Goal: Download file/media

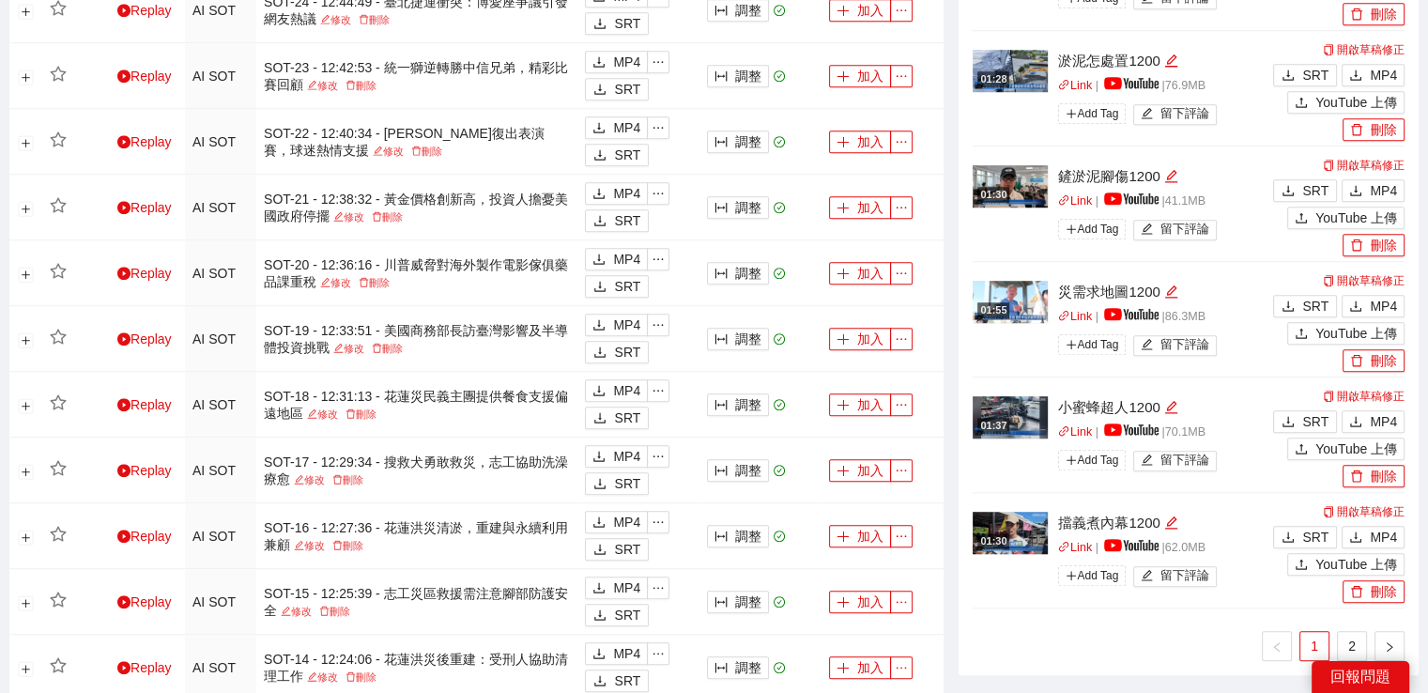
scroll to position [1502, 0]
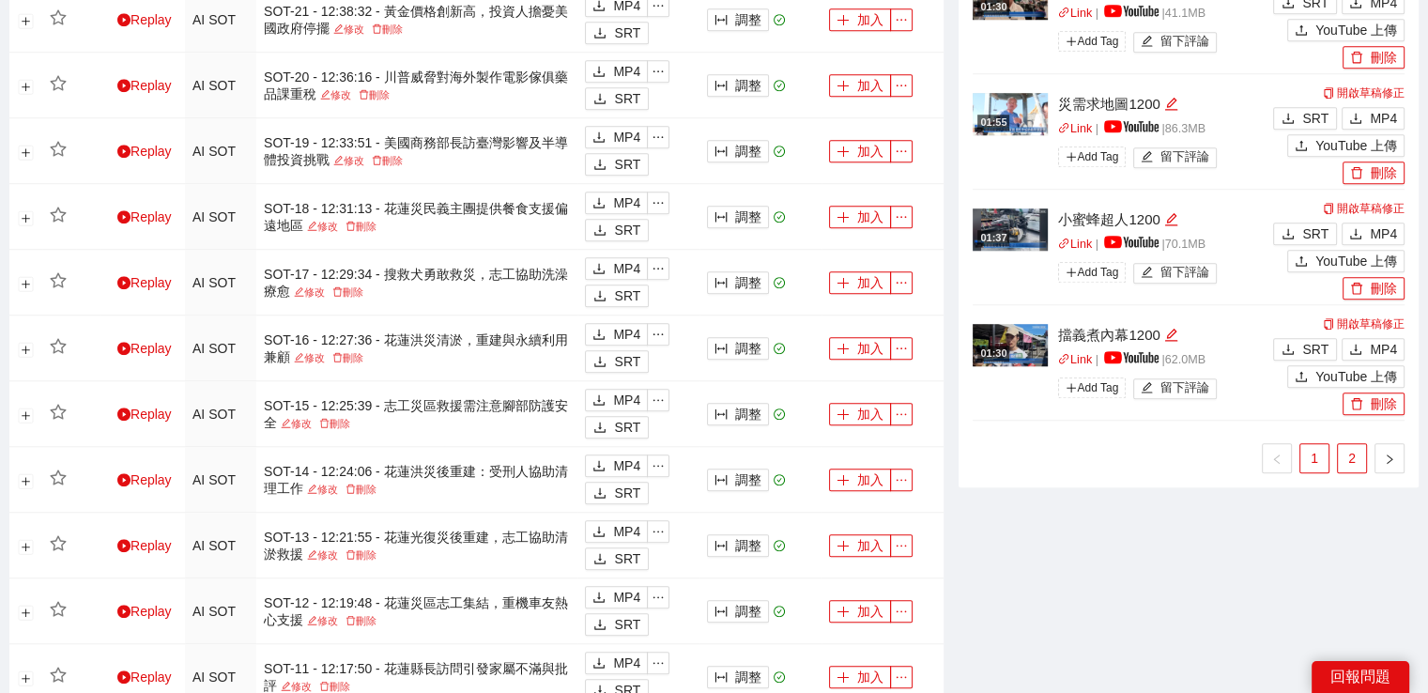
click at [1350, 454] on link "2" at bounding box center [1352, 458] width 28 height 28
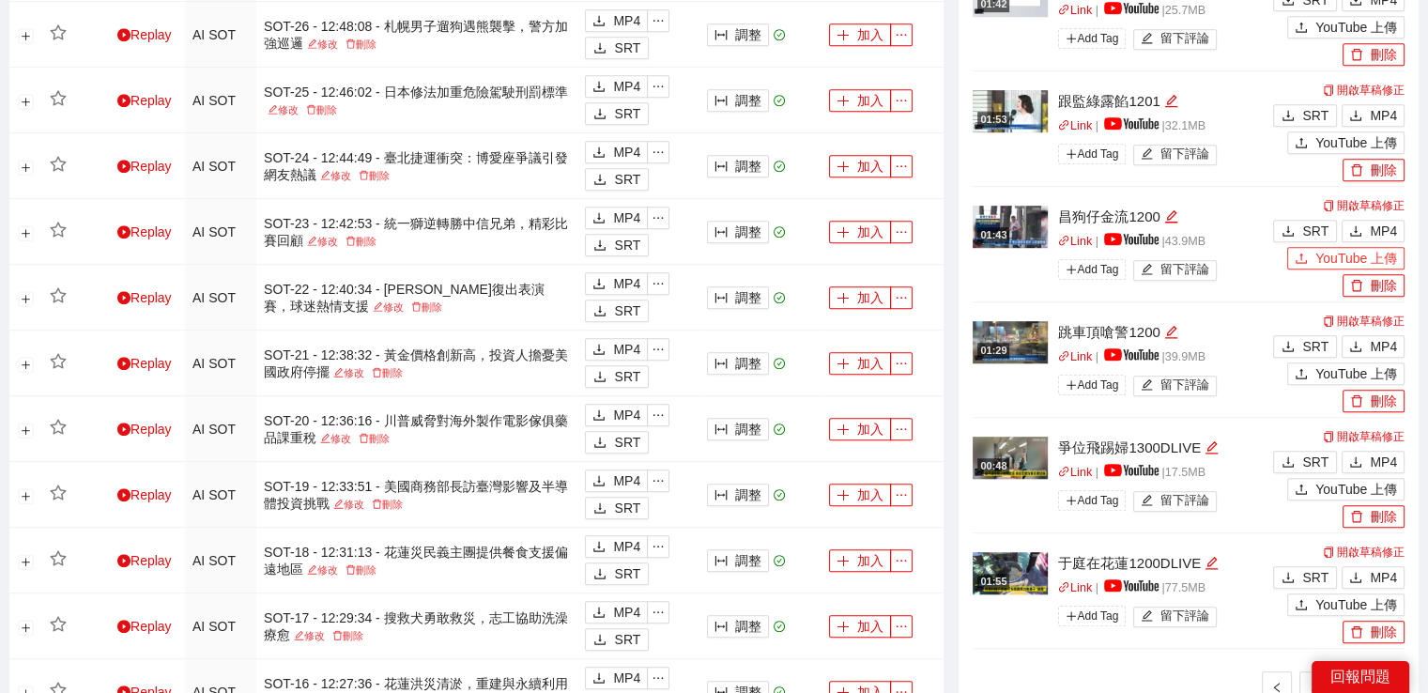
scroll to position [1127, 0]
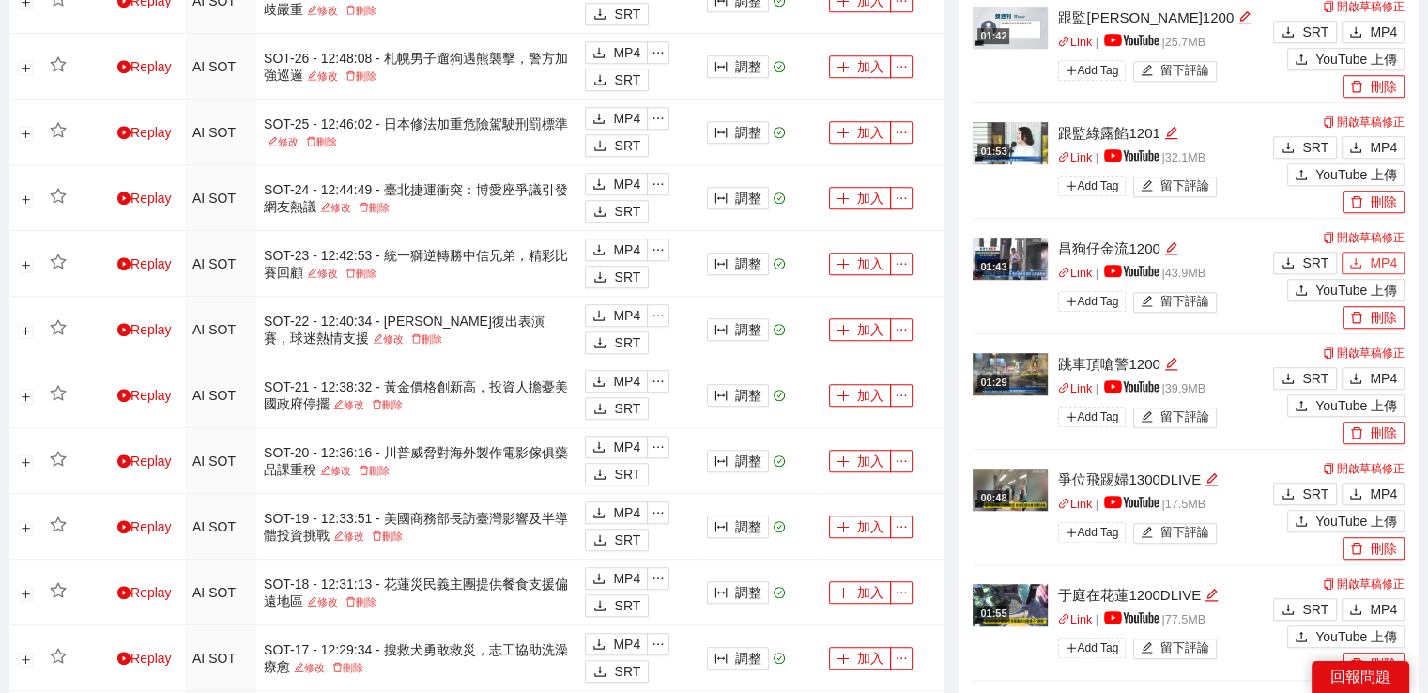
click at [1374, 253] on span "MP4" at bounding box center [1383, 263] width 27 height 21
click at [1360, 137] on button "MP4" at bounding box center [1372, 147] width 63 height 23
click at [1373, 33] on span "MP4" at bounding box center [1383, 32] width 27 height 21
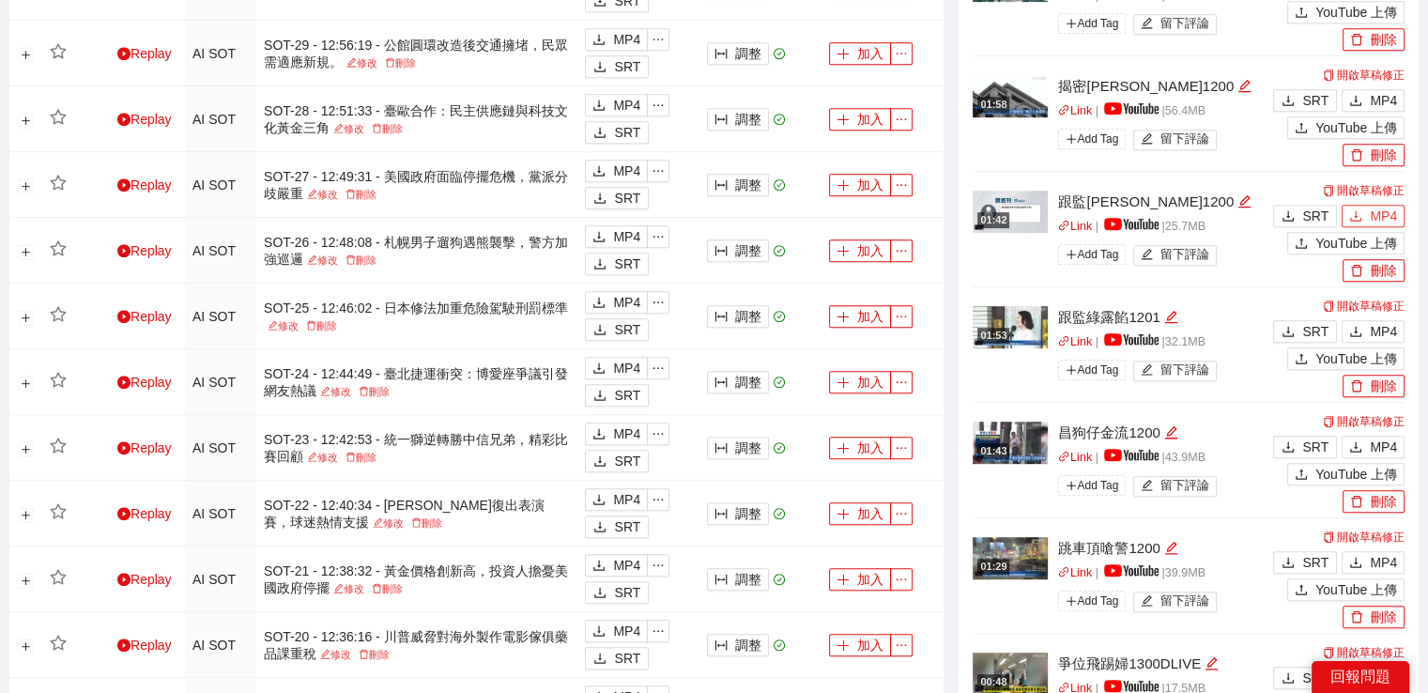
scroll to position [939, 0]
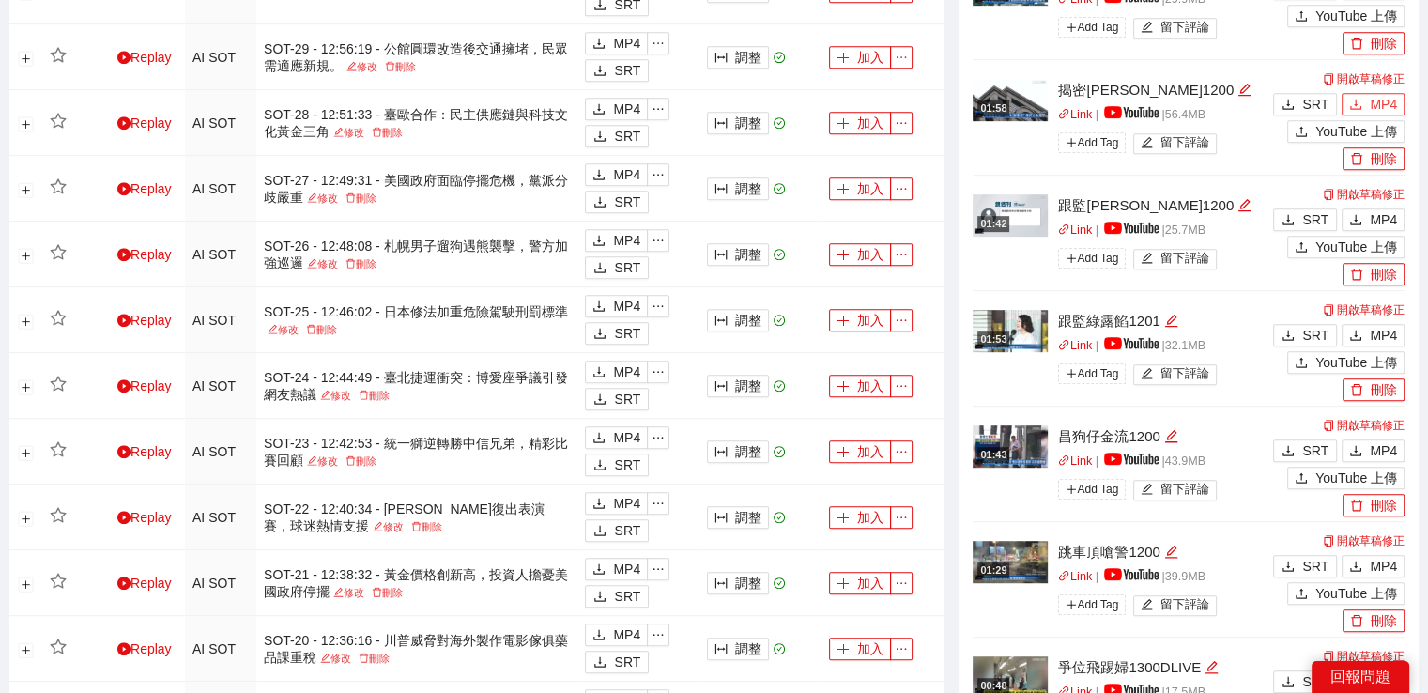
click at [1360, 107] on icon "download" at bounding box center [1355, 104] width 13 height 13
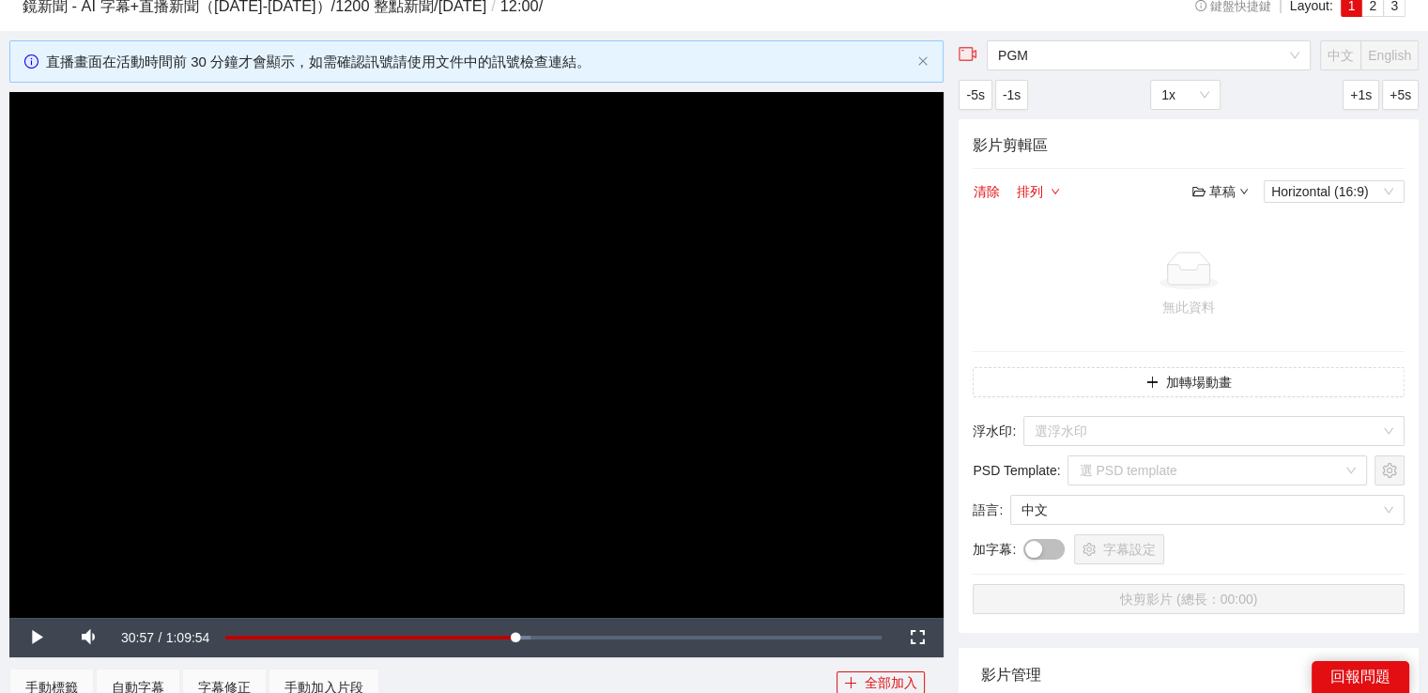
scroll to position [0, 0]
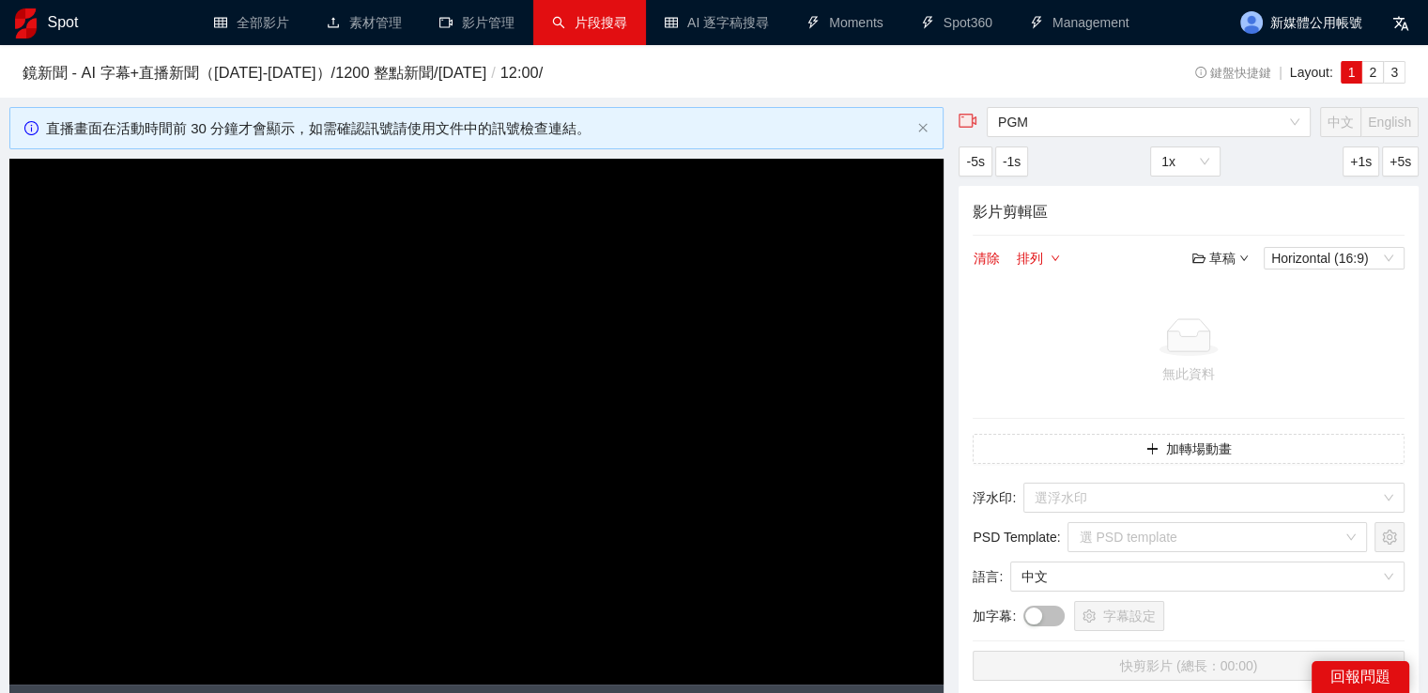
click at [582, 23] on link "片段搜尋" at bounding box center [589, 22] width 75 height 15
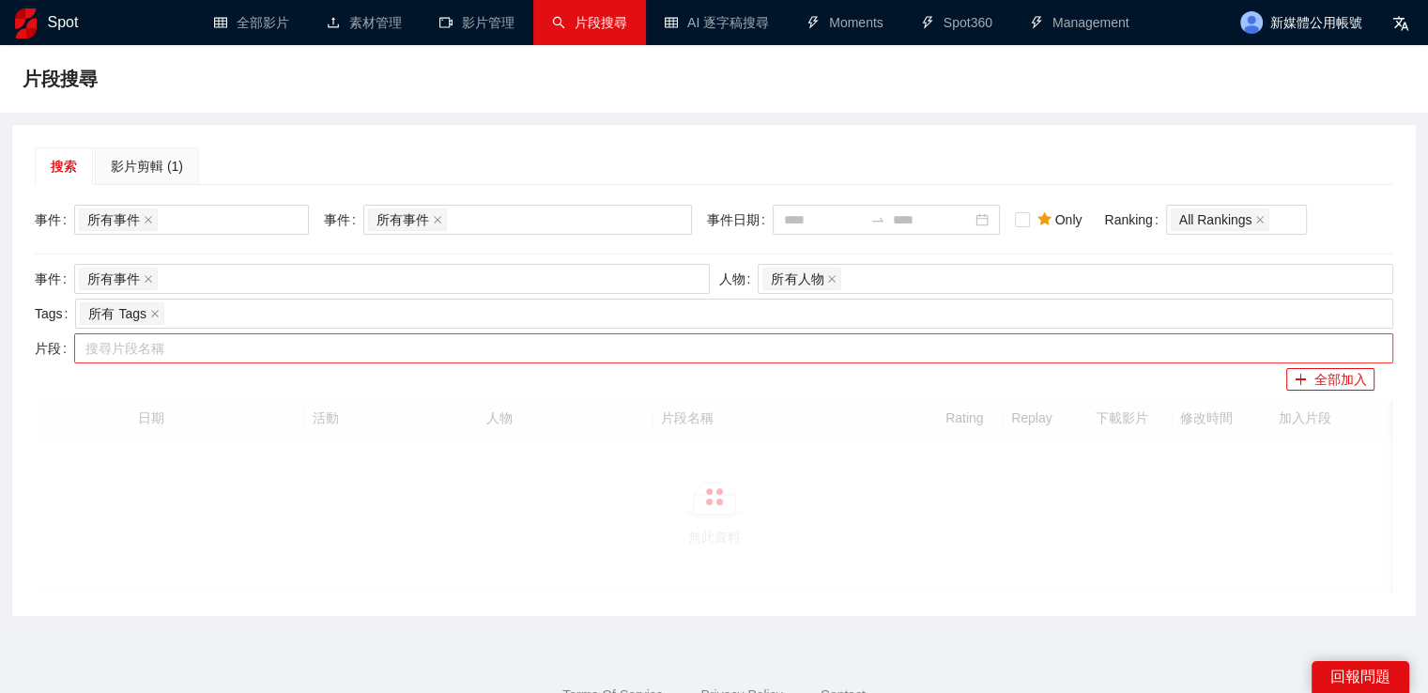
click at [304, 339] on div at bounding box center [724, 348] width 1291 height 23
paste input "*********"
type input "*********"
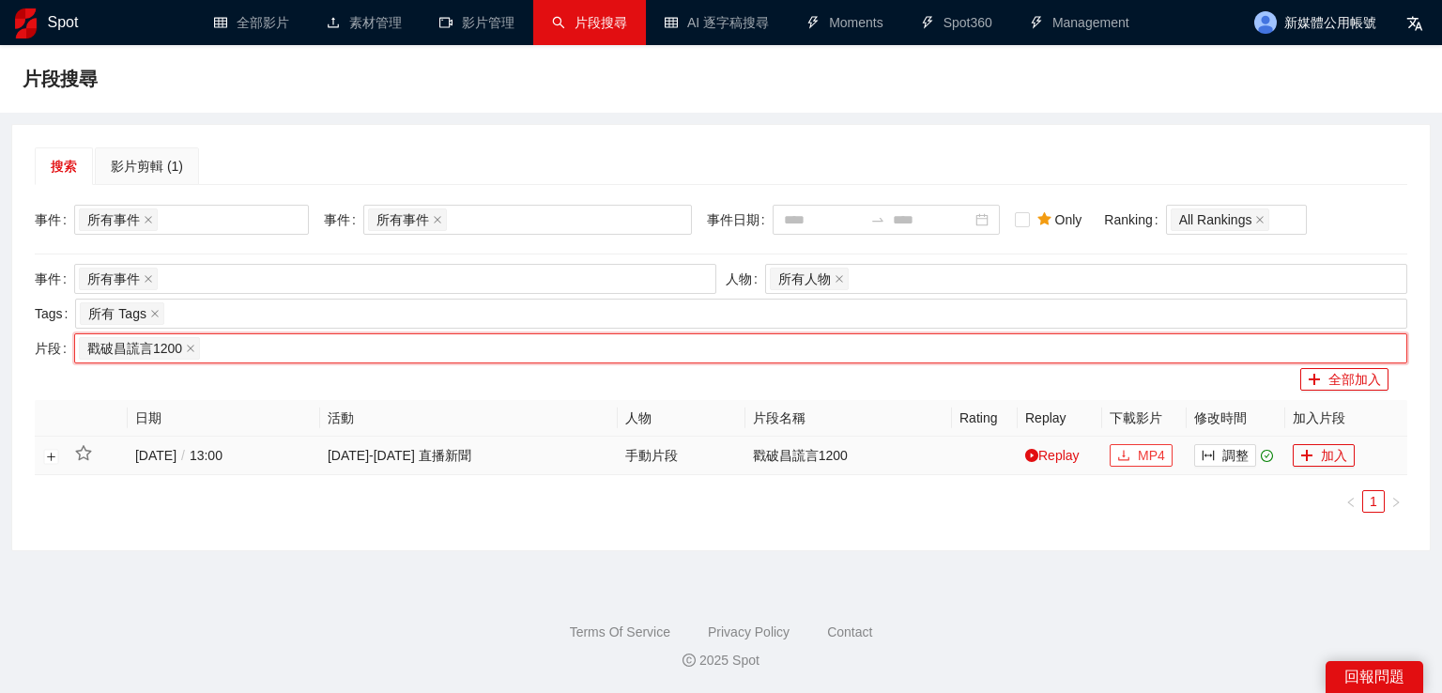
click at [1127, 455] on icon "download" at bounding box center [1123, 455] width 13 height 13
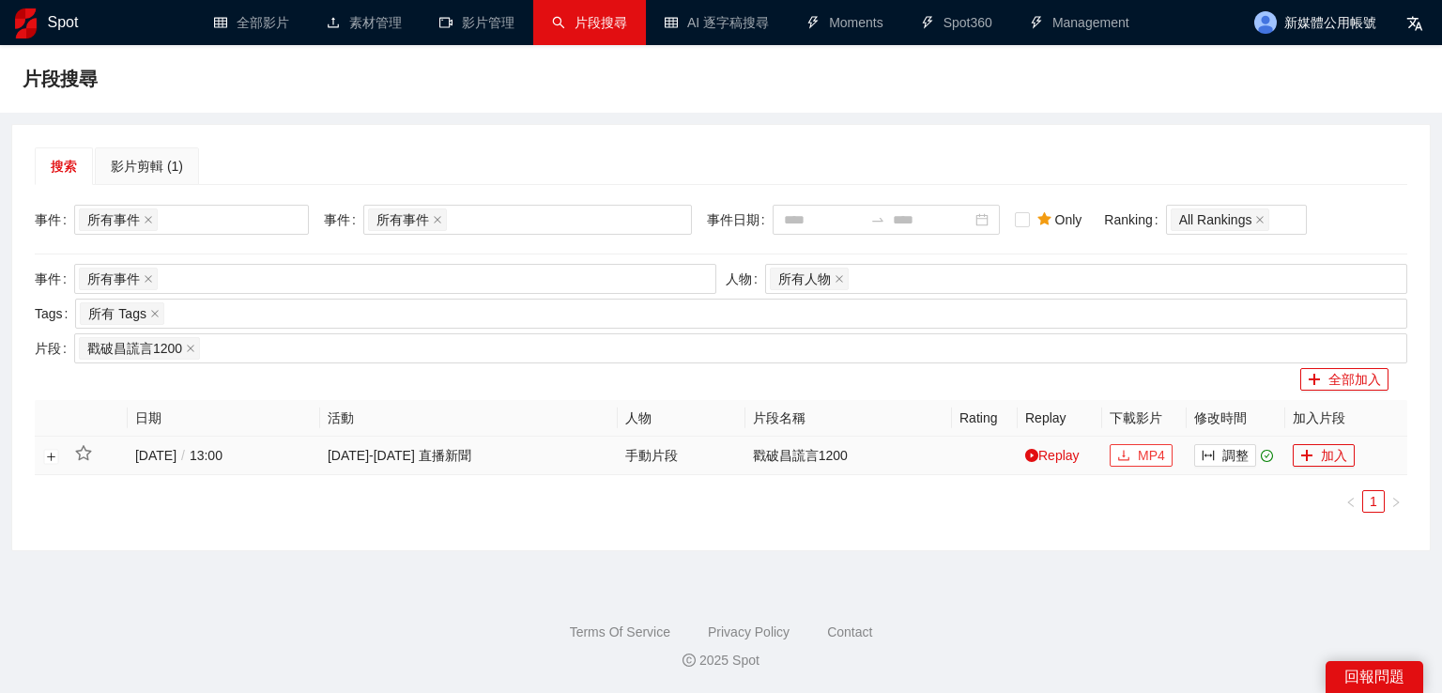
click at [566, 29] on span "片段搜尋" at bounding box center [589, 22] width 75 height 15
click at [85, 25] on div "Spot" at bounding box center [92, 22] width 155 height 45
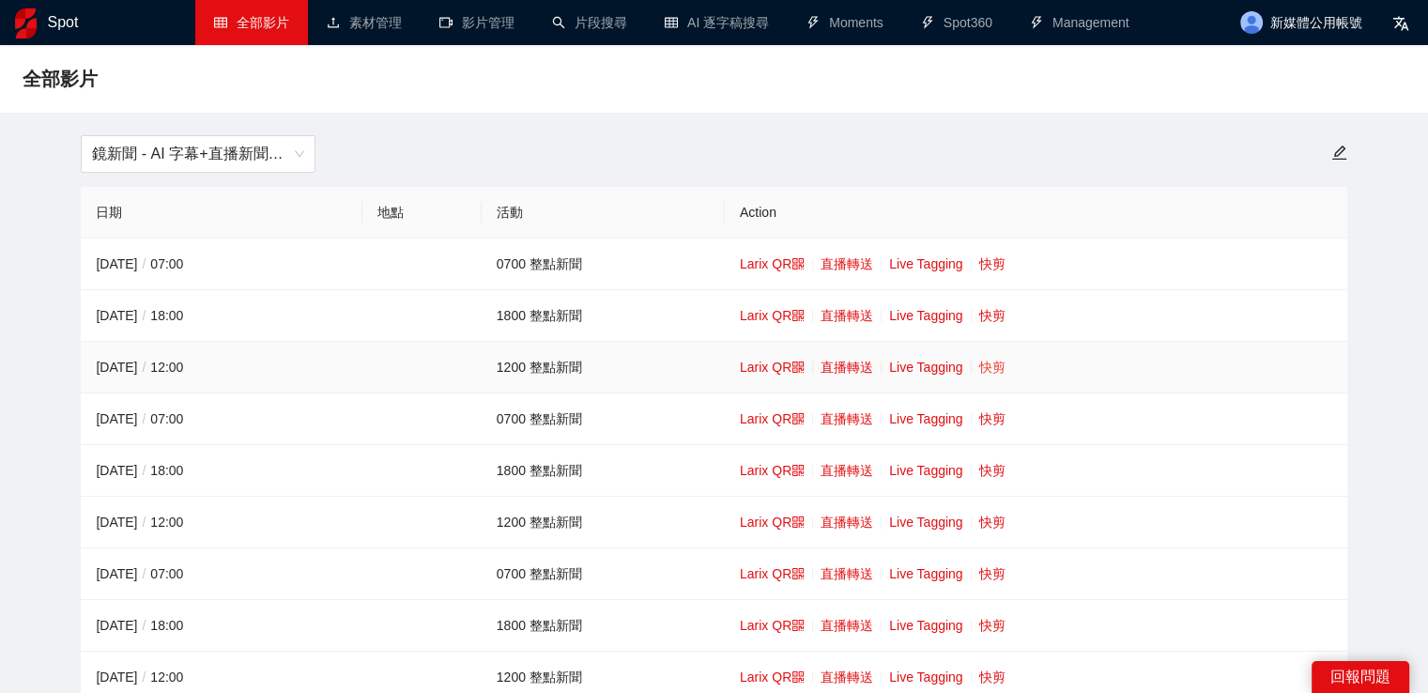
click at [988, 365] on link "快剪" at bounding box center [992, 367] width 26 height 15
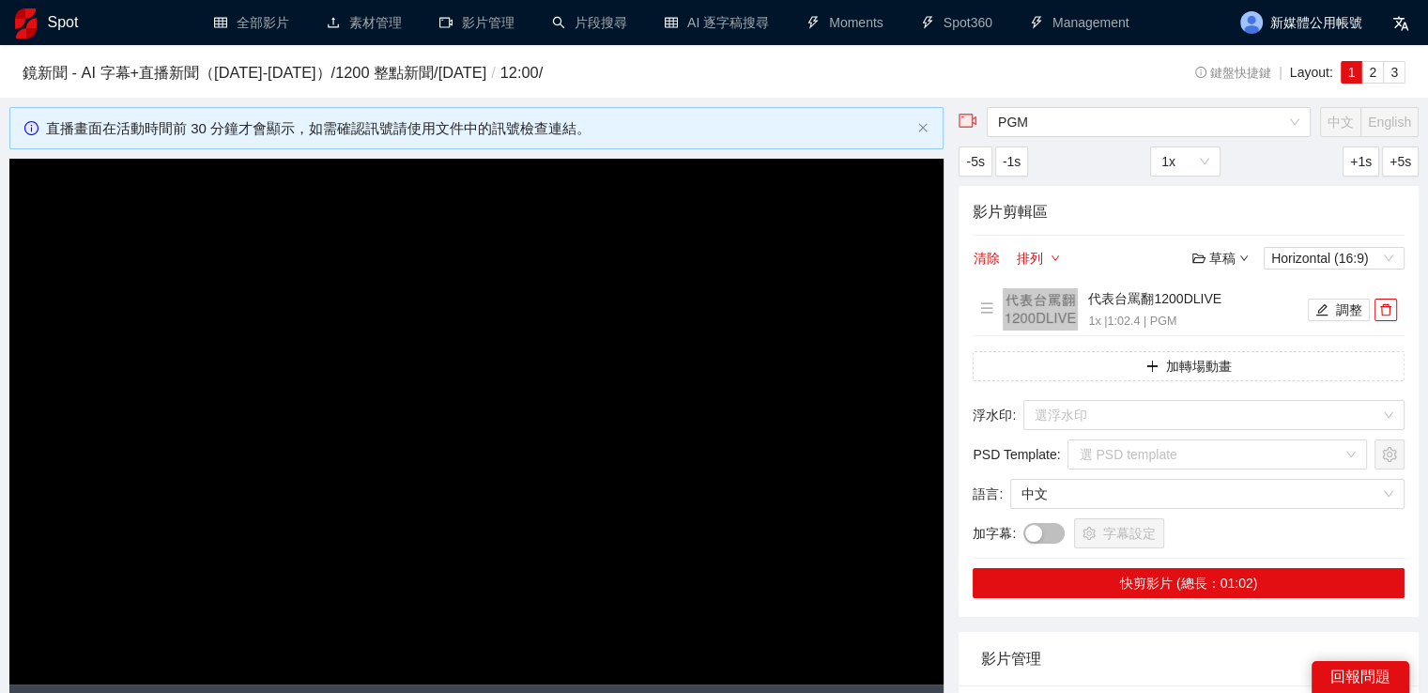
click at [499, 356] on video "Video Player" at bounding box center [476, 422] width 934 height 526
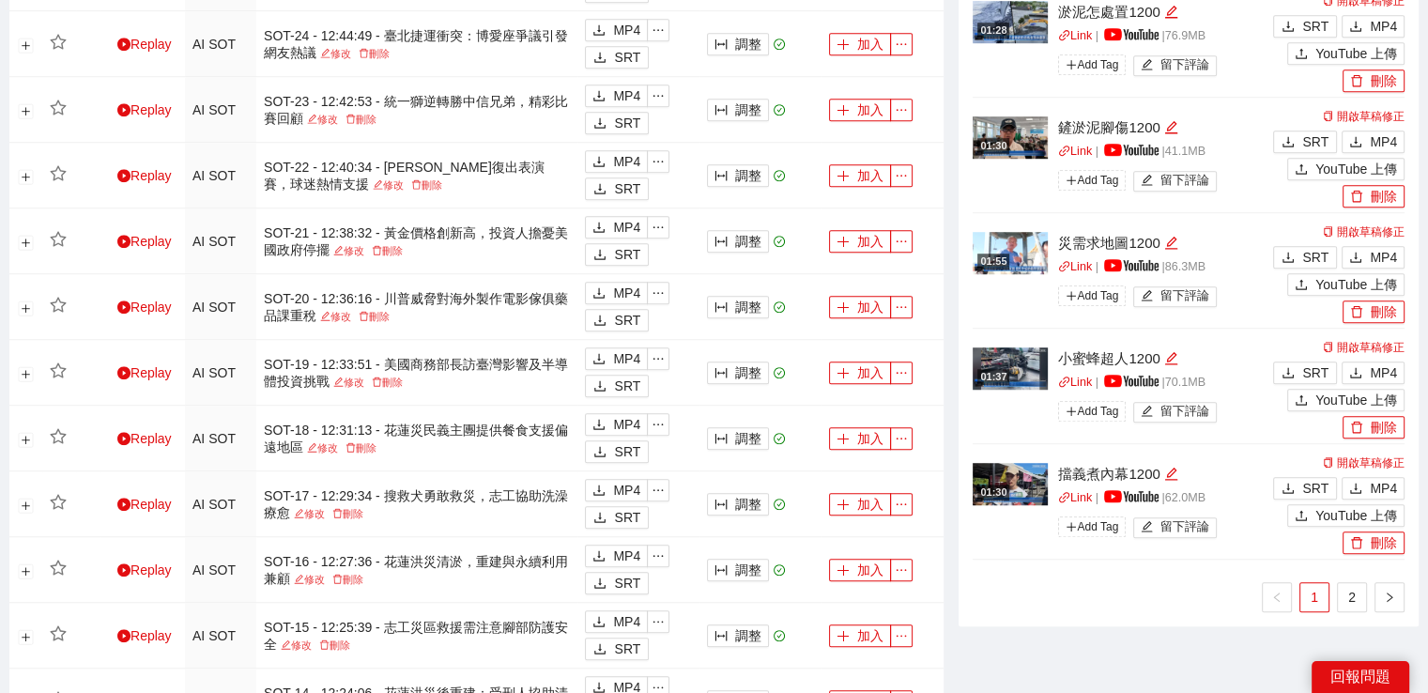
scroll to position [1314, 0]
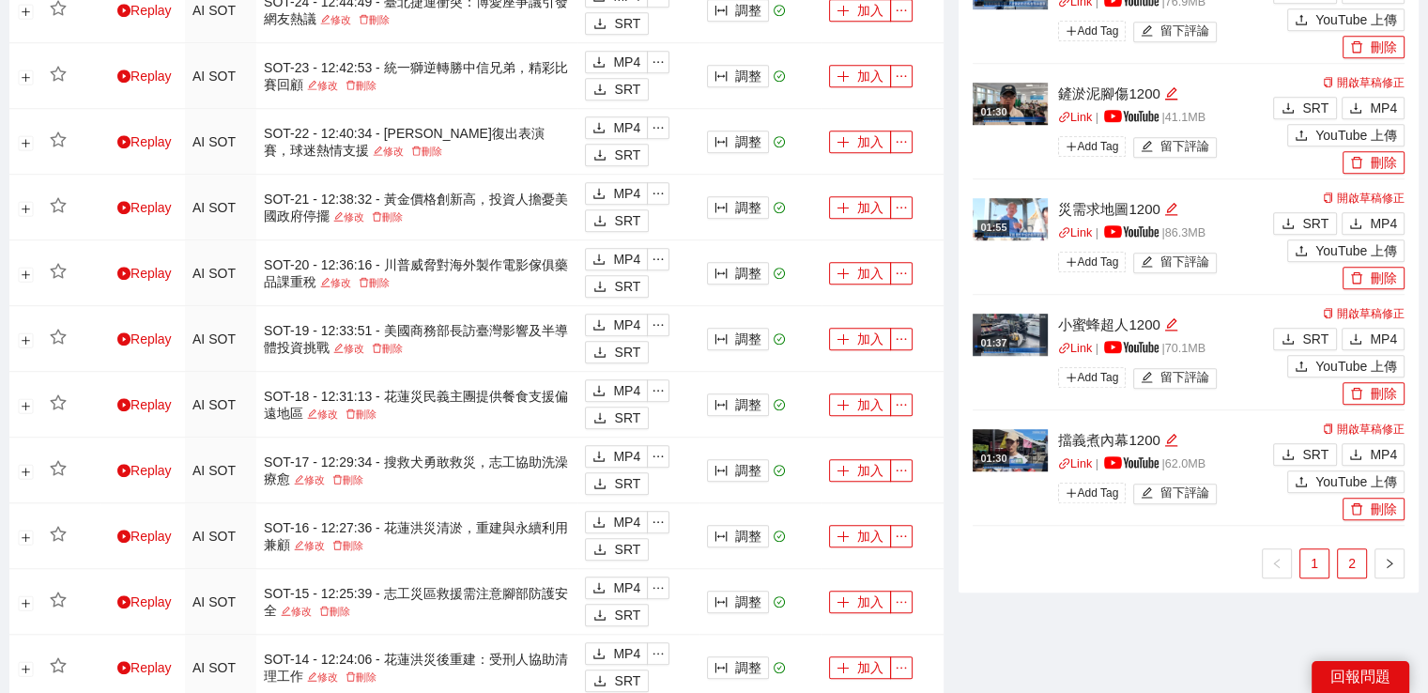
click at [1345, 563] on link "2" at bounding box center [1352, 563] width 28 height 28
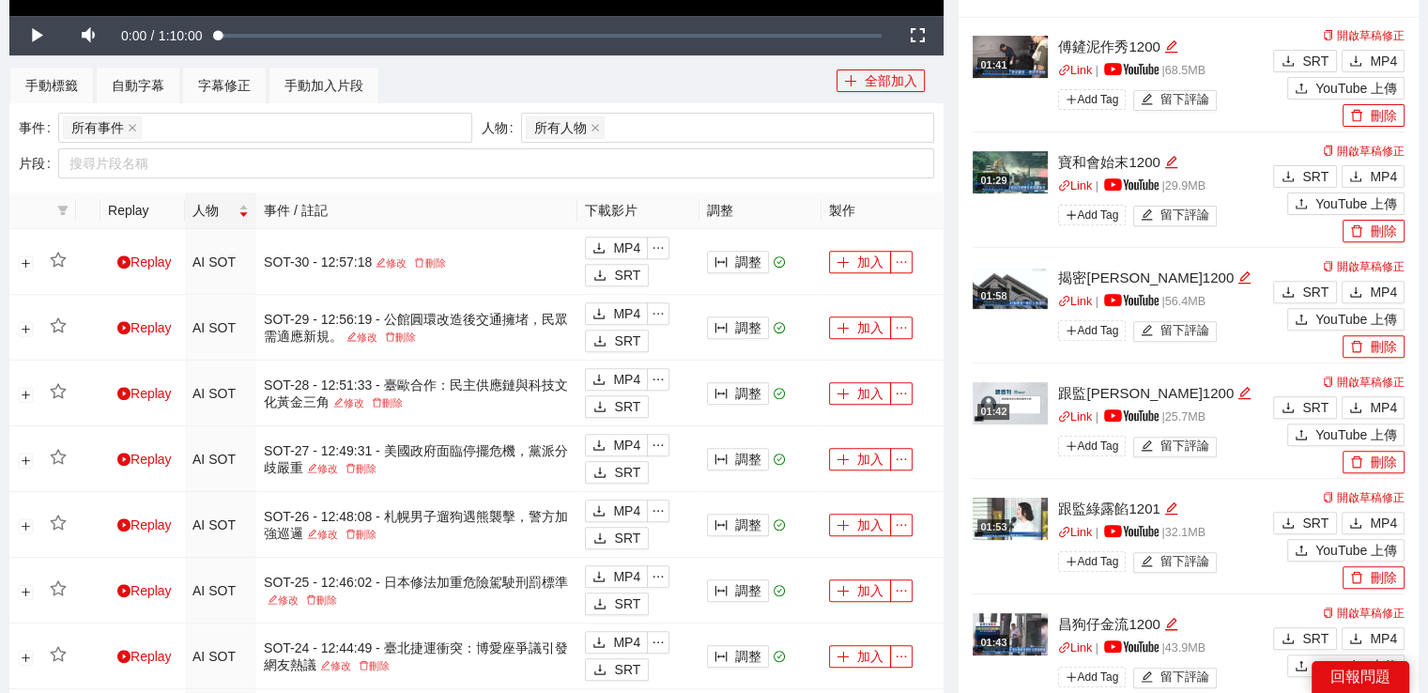
scroll to position [657, 0]
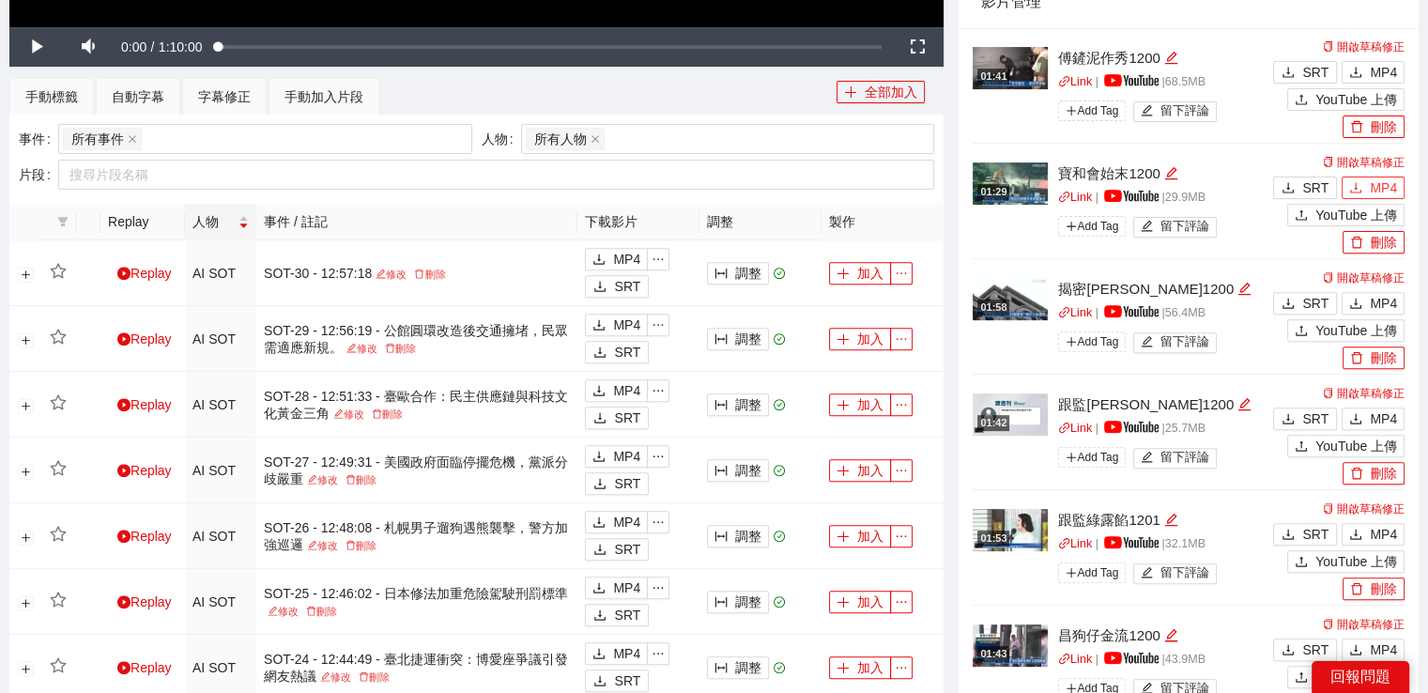
click at [1378, 184] on span "MP4" at bounding box center [1383, 187] width 27 height 21
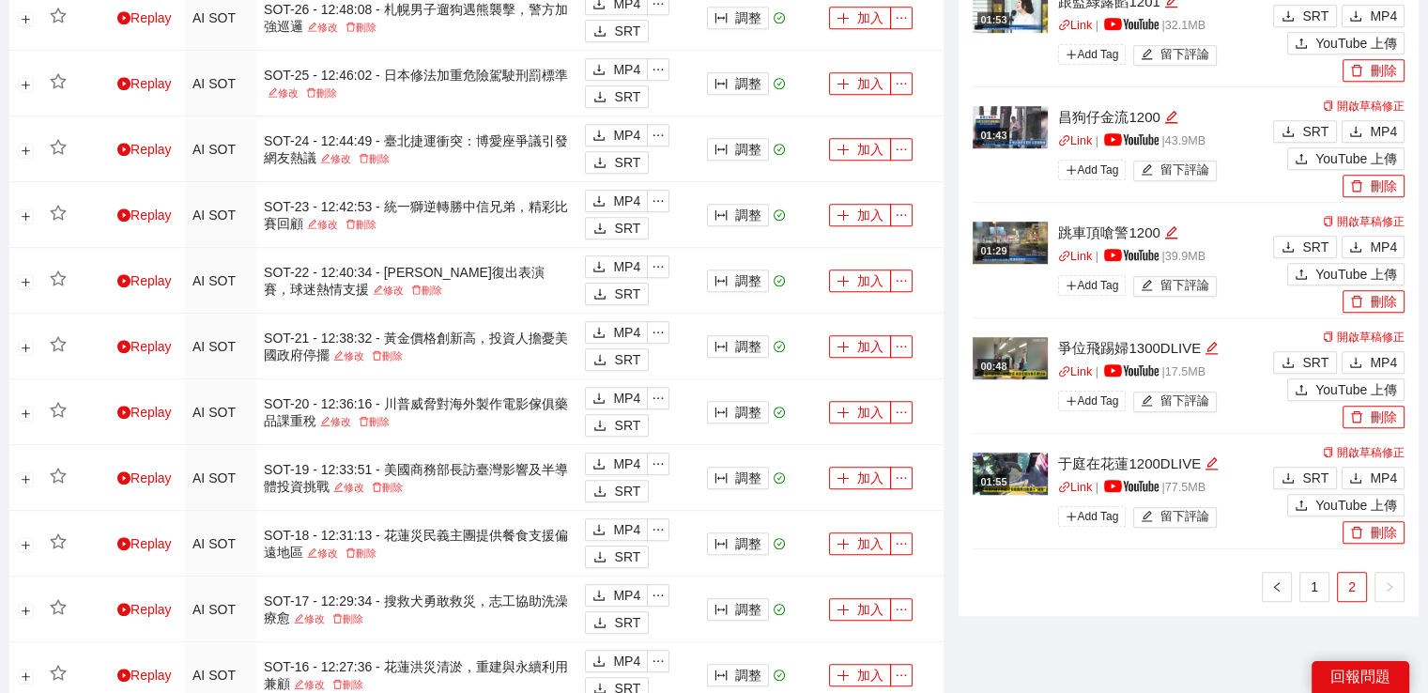
scroll to position [1314, 0]
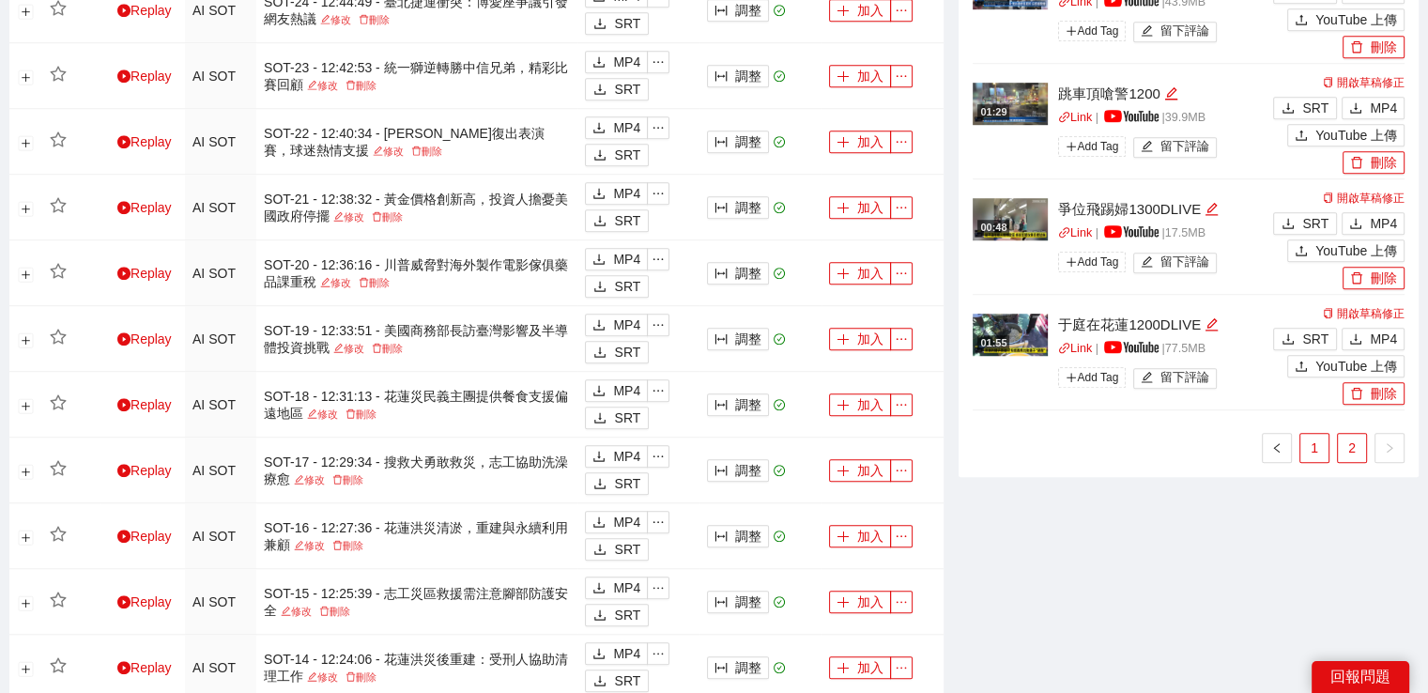
click at [1312, 450] on link "1" at bounding box center [1314, 448] width 28 height 28
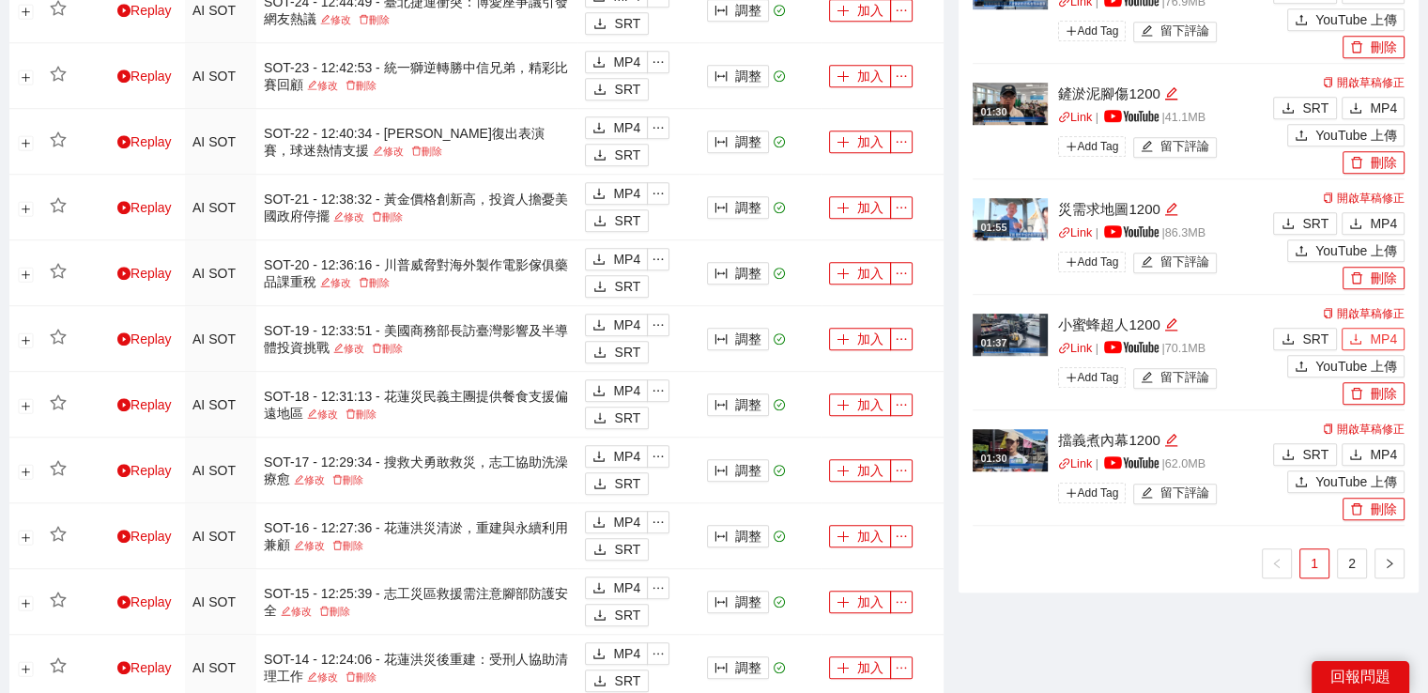
click at [1356, 338] on icon "download" at bounding box center [1355, 338] width 11 height 10
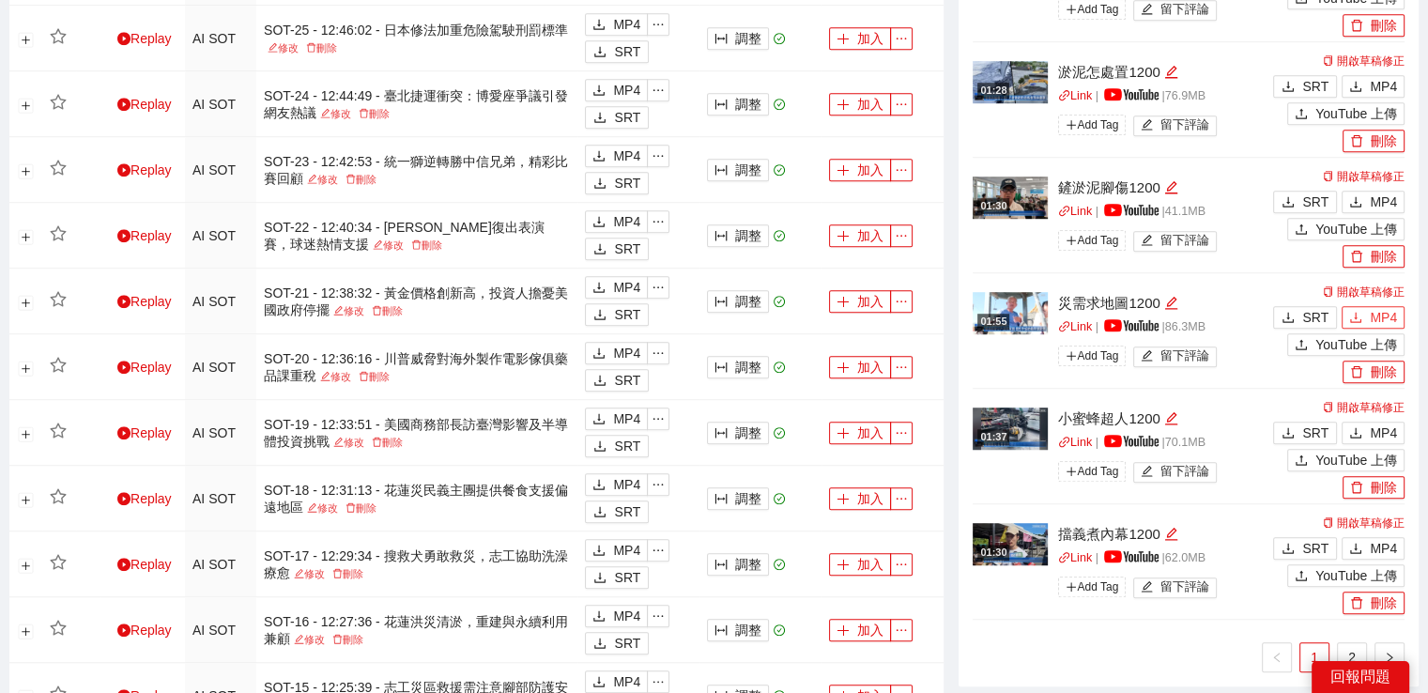
click at [1363, 314] on button "MP4" at bounding box center [1372, 317] width 63 height 23
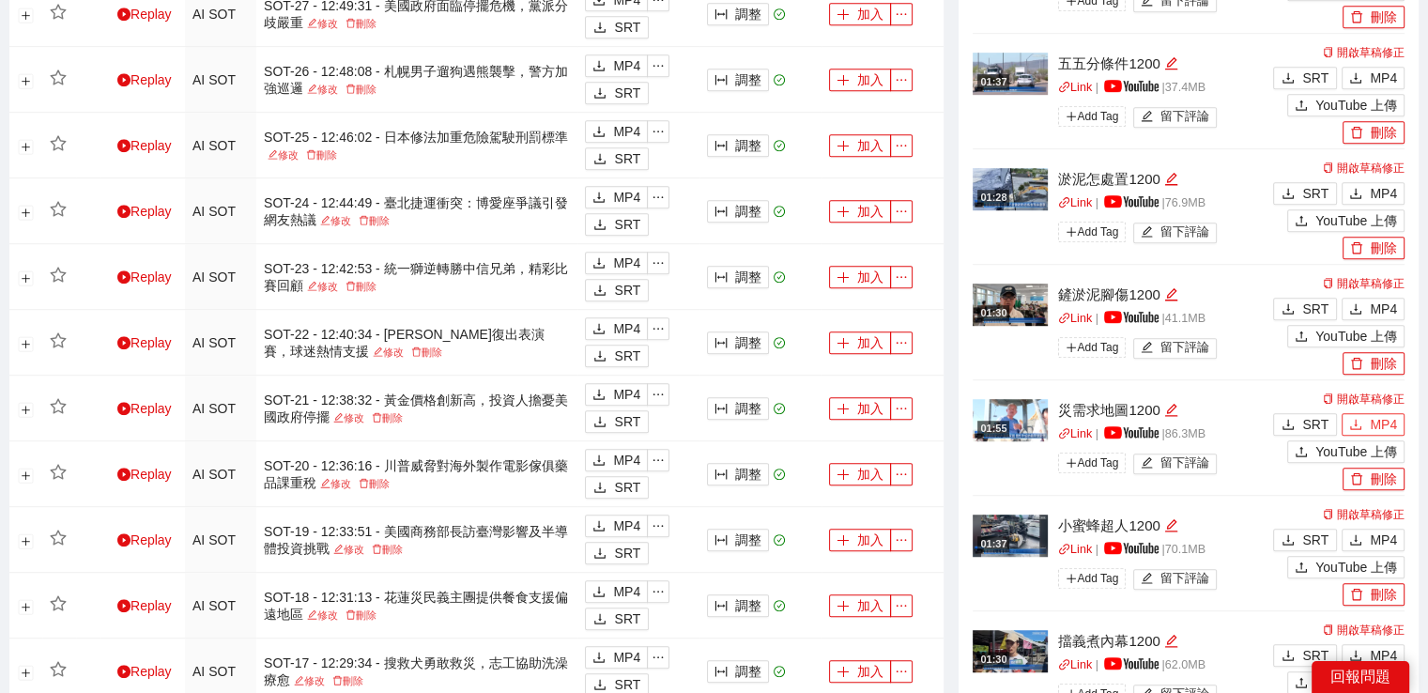
scroll to position [1033, 0]
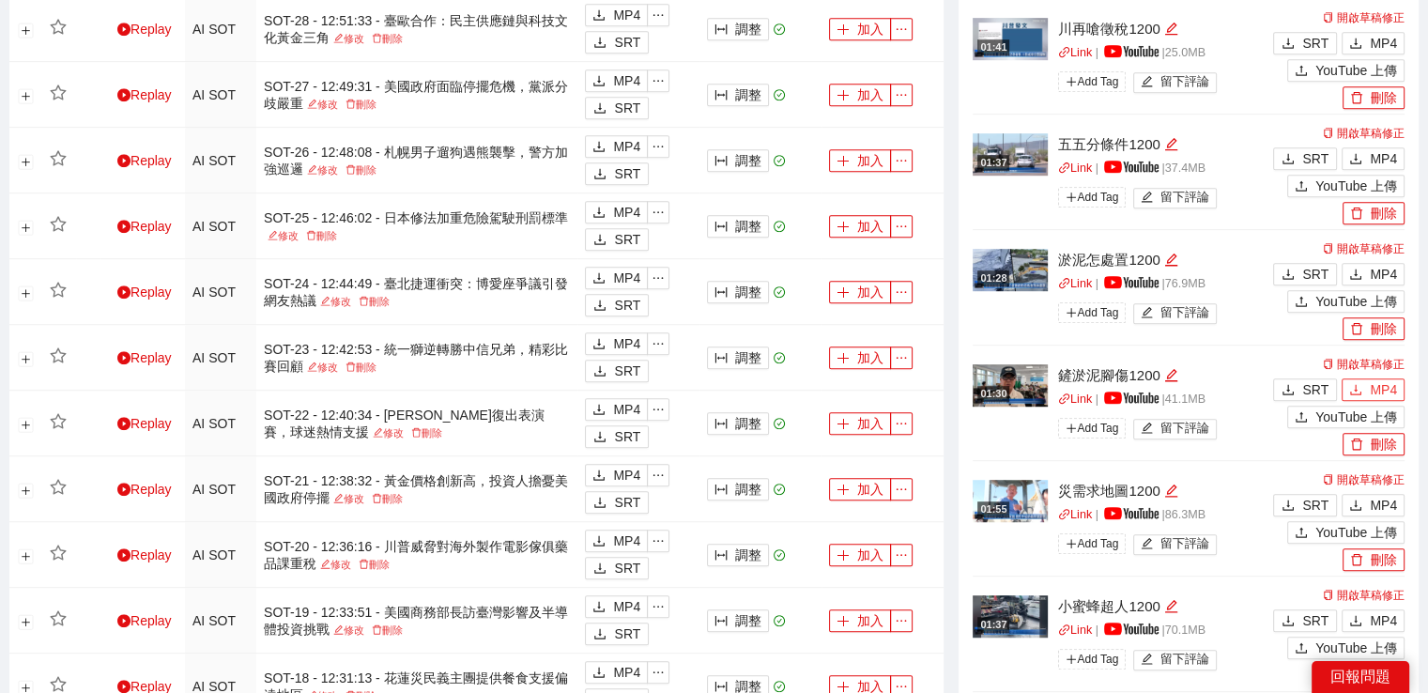
click at [1356, 387] on icon "download" at bounding box center [1355, 389] width 11 height 10
click at [1384, 149] on span "MP4" at bounding box center [1383, 158] width 27 height 21
click at [1378, 45] on span "MP4" at bounding box center [1383, 43] width 27 height 21
